Goal: Browse casually: Explore the website without a specific task or goal

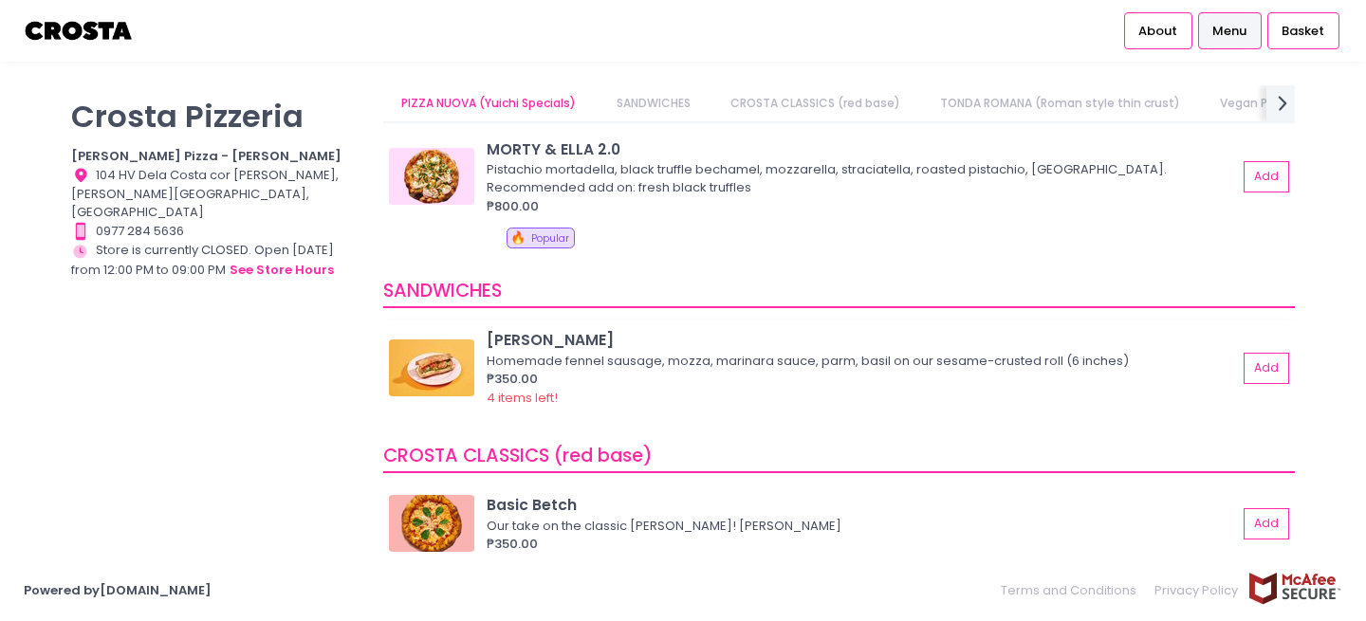
click at [434, 362] on img at bounding box center [431, 368] width 85 height 57
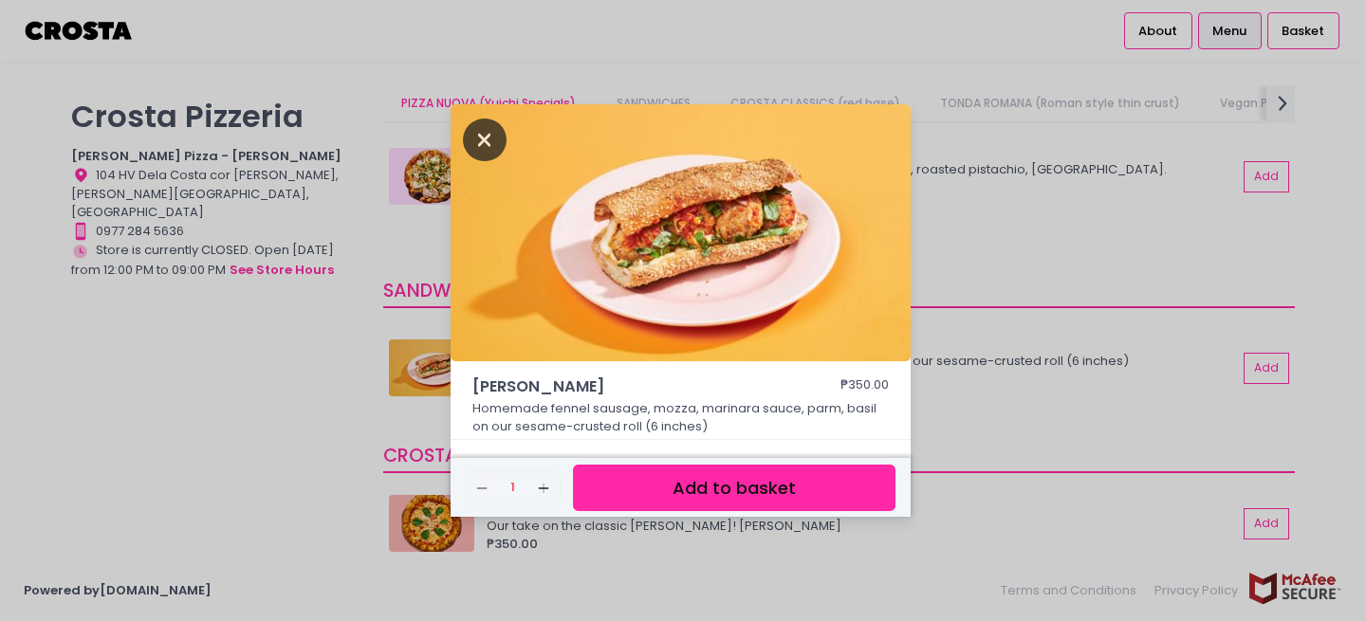
click at [485, 136] on icon "Close" at bounding box center [485, 140] width 44 height 43
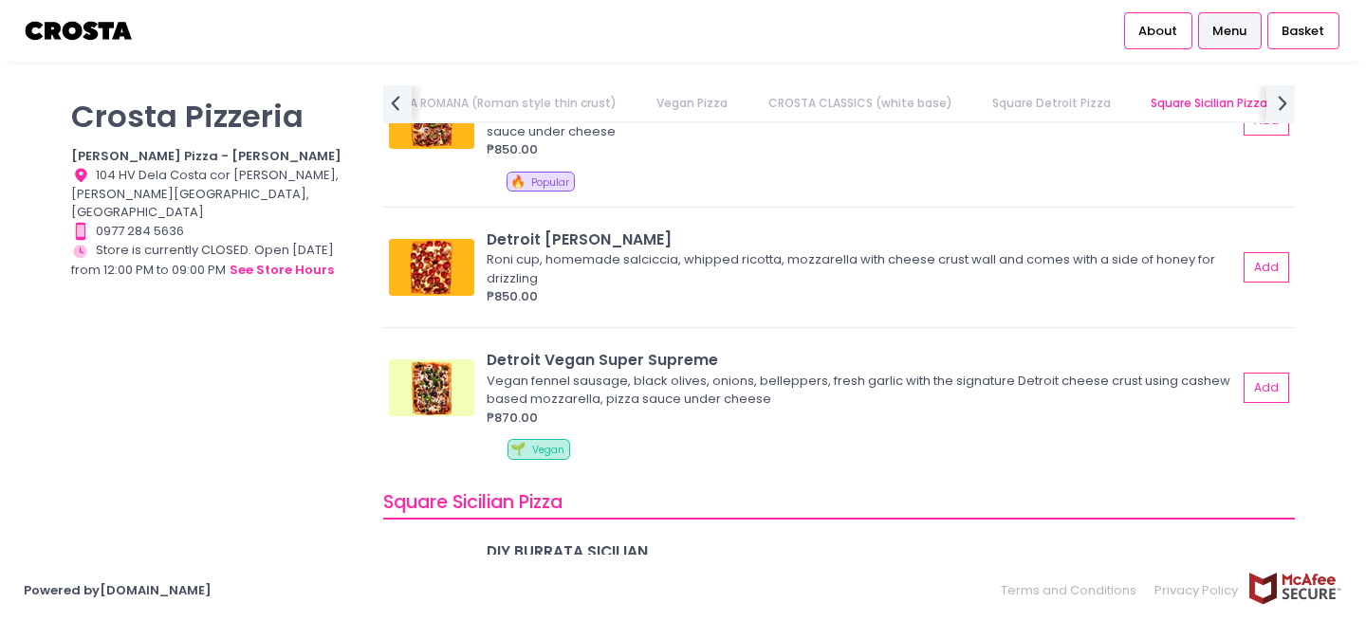
scroll to position [2392, 0]
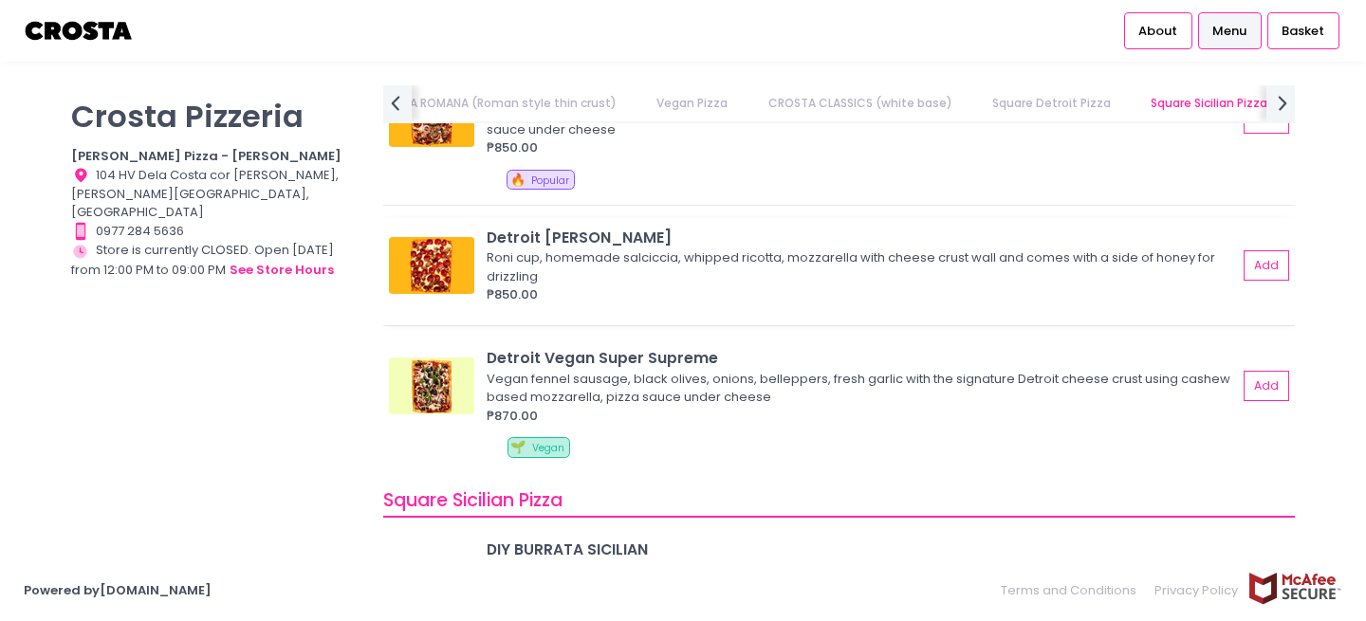
click at [443, 266] on img at bounding box center [431, 265] width 85 height 57
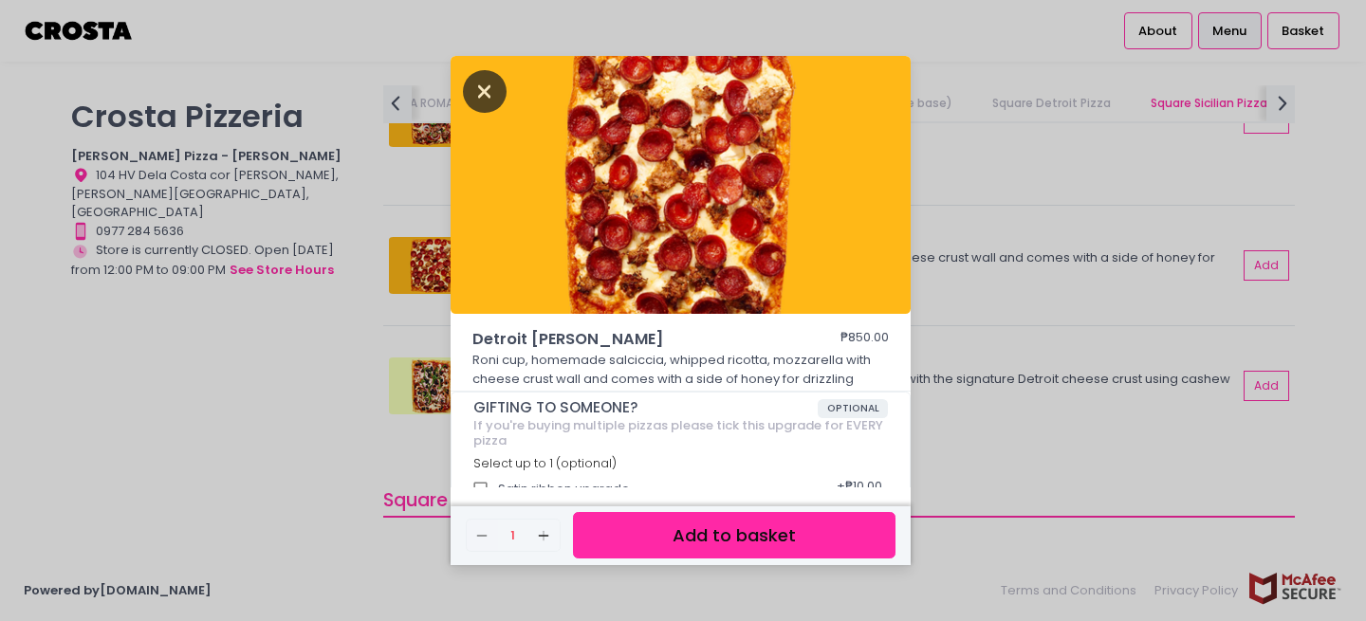
click at [488, 81] on icon "Close" at bounding box center [485, 91] width 44 height 43
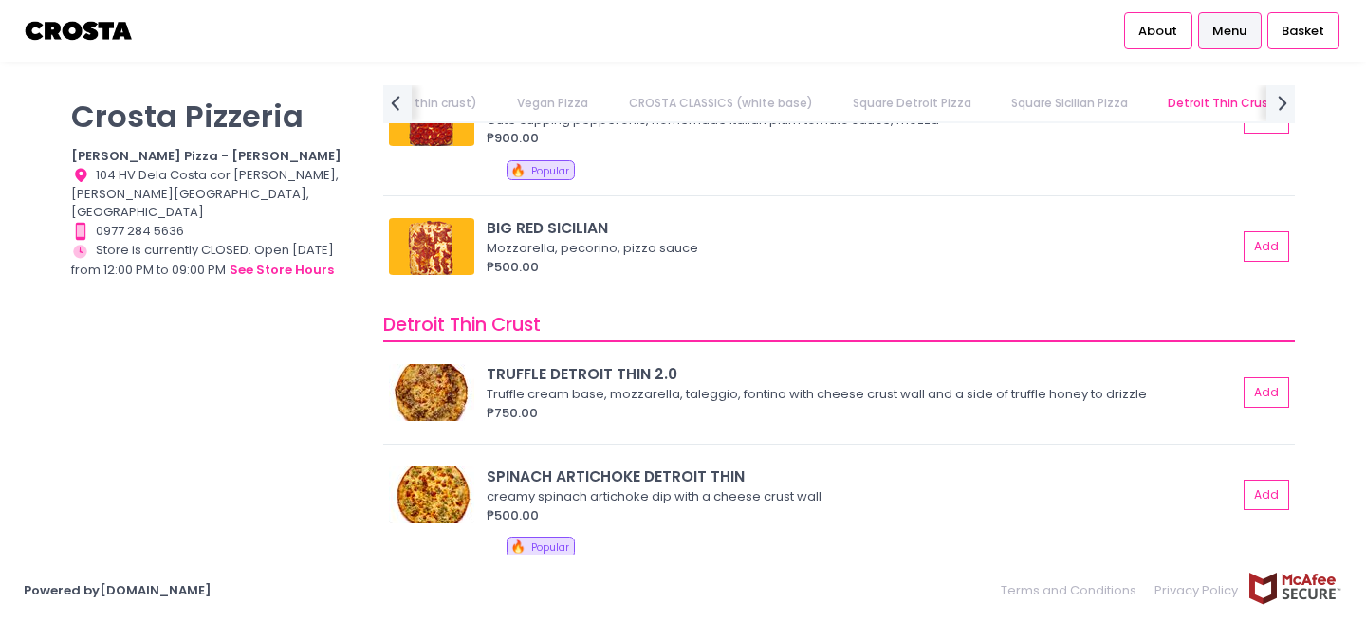
scroll to position [3242, 0]
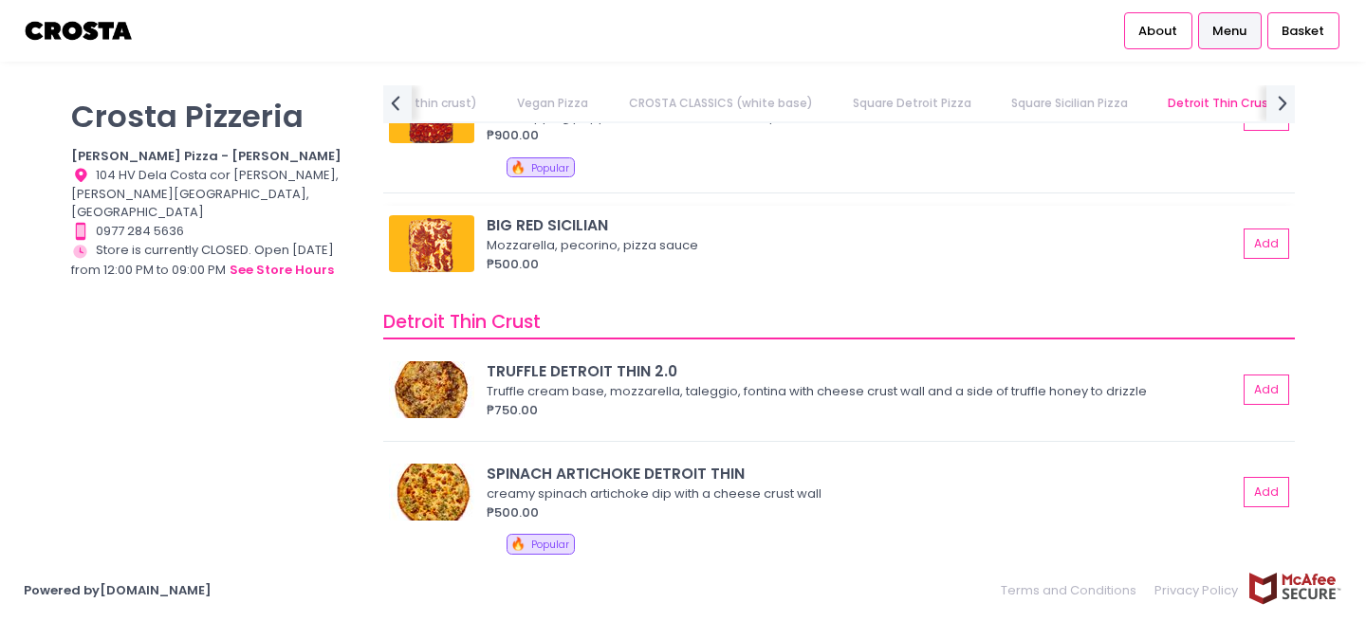
click at [448, 250] on img at bounding box center [431, 243] width 85 height 57
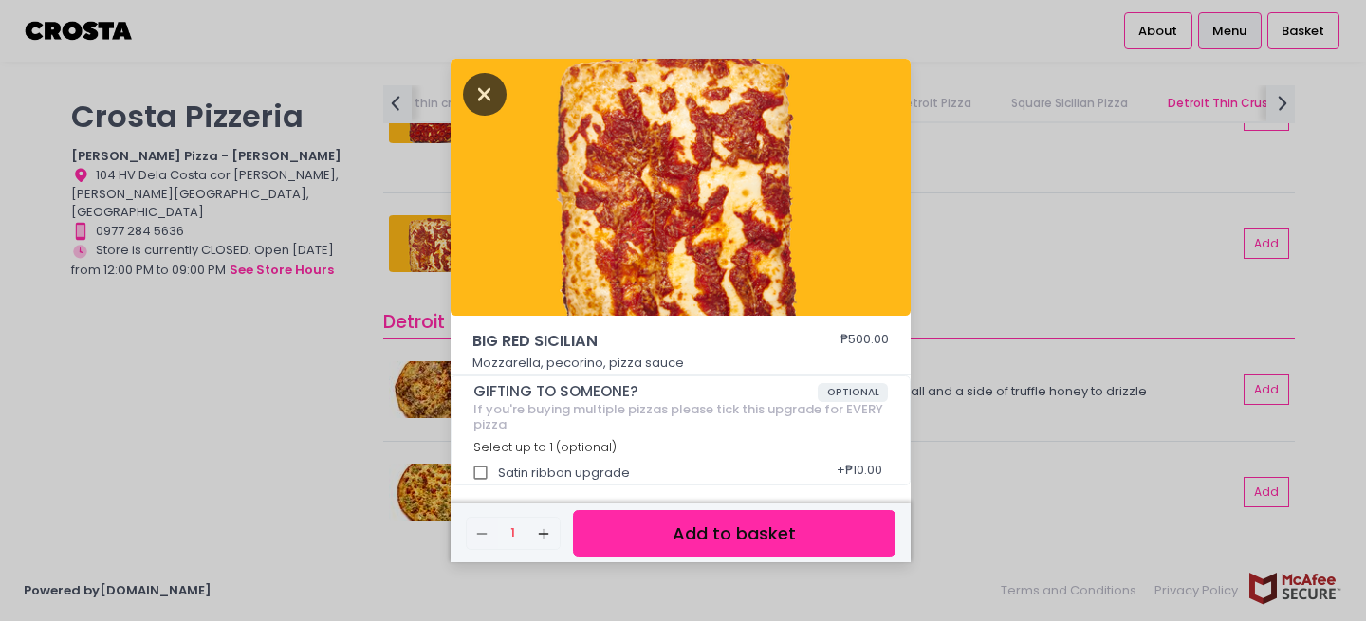
click at [477, 85] on icon "Close" at bounding box center [485, 94] width 44 height 43
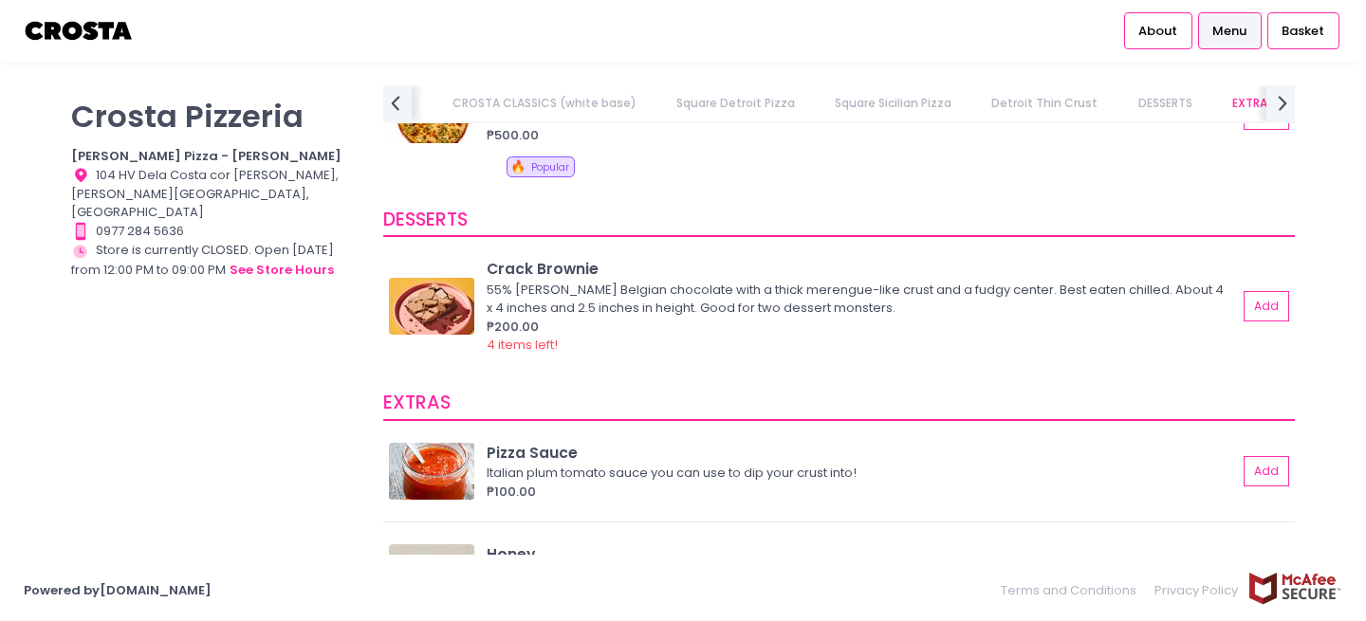
scroll to position [3658, 0]
